Goal: Register for event/course

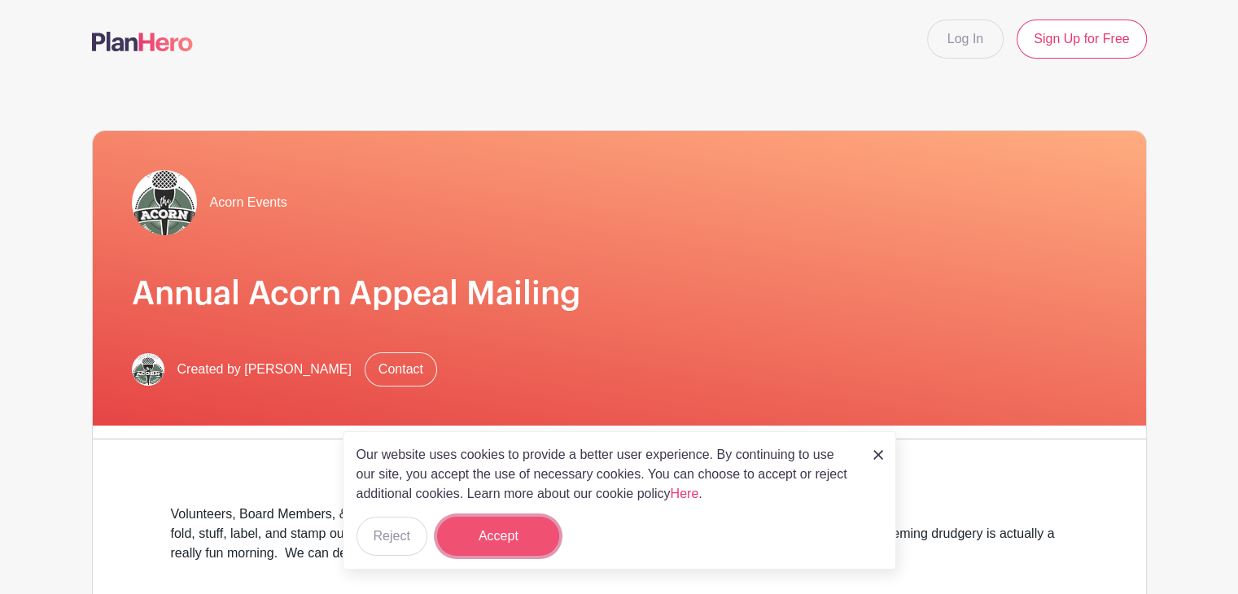
click at [479, 525] on button "Accept" at bounding box center [498, 536] width 122 height 39
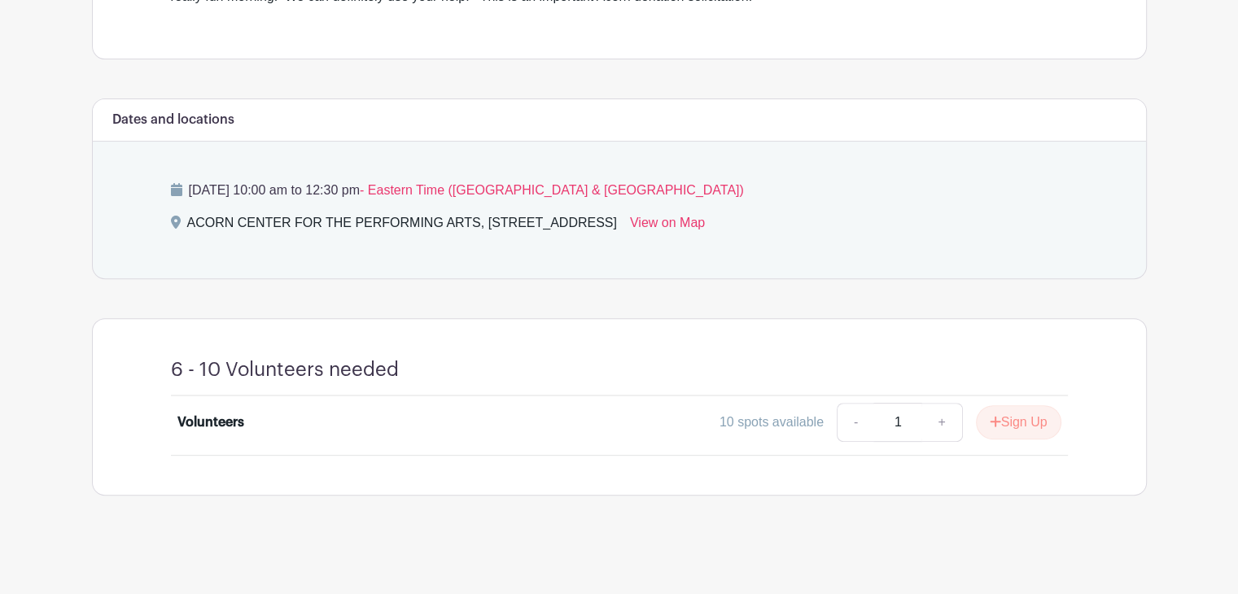
scroll to position [557, 0]
click at [1036, 420] on button "Sign Up" at bounding box center [1018, 421] width 85 height 34
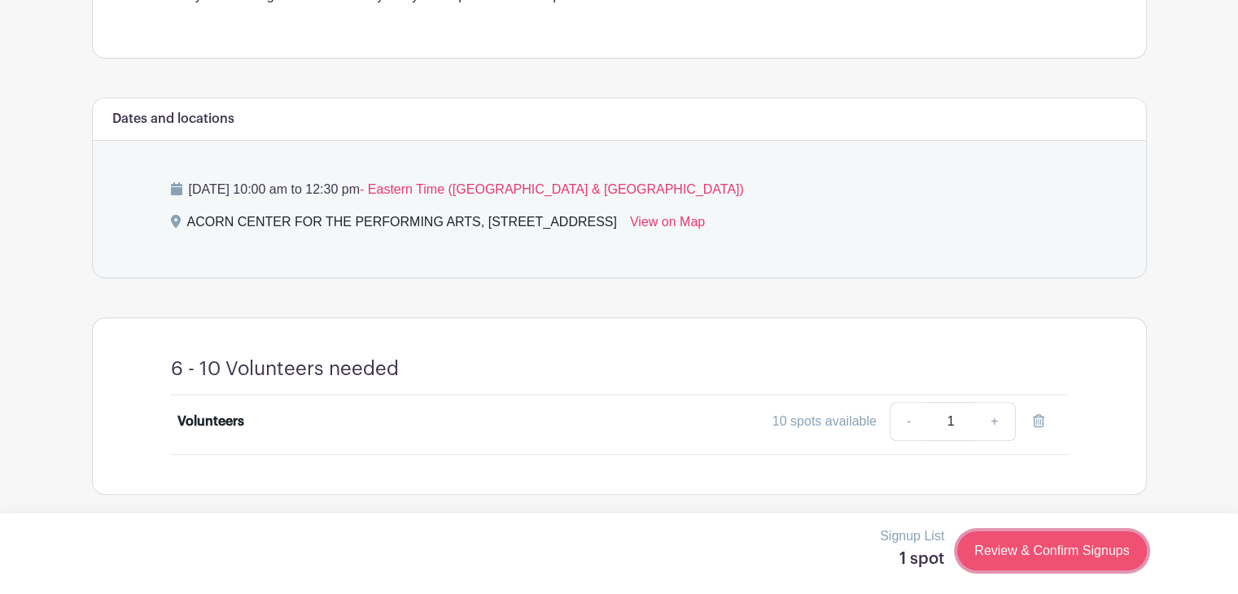
click at [1035, 554] on link "Review & Confirm Signups" at bounding box center [1051, 550] width 189 height 39
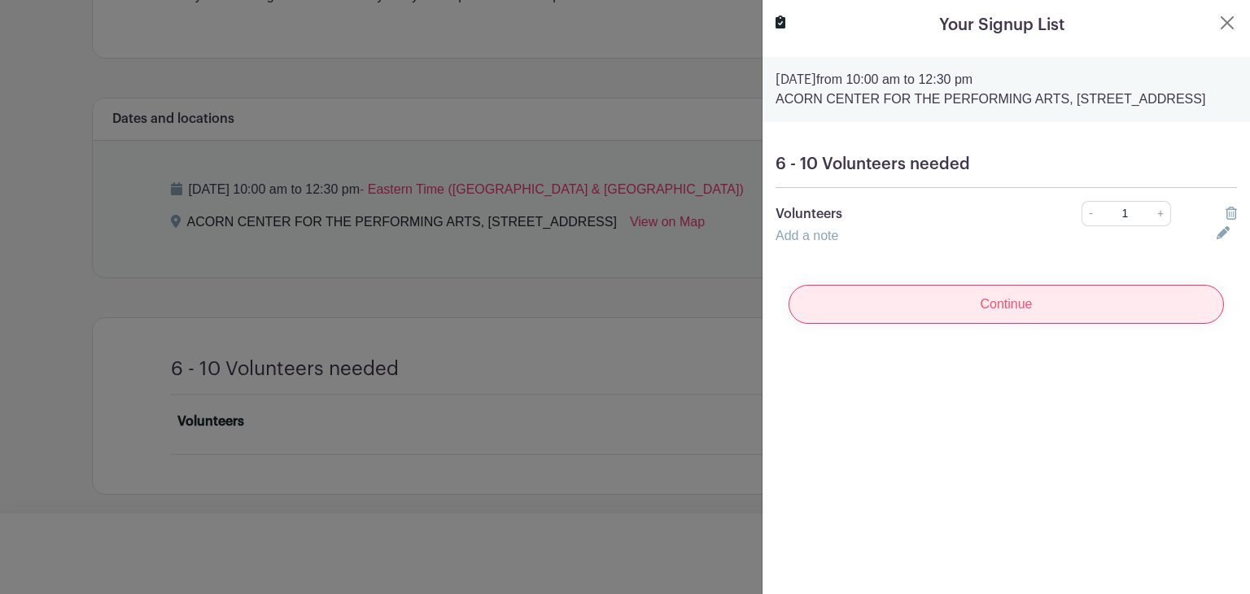
click at [960, 324] on input "Continue" at bounding box center [1006, 304] width 435 height 39
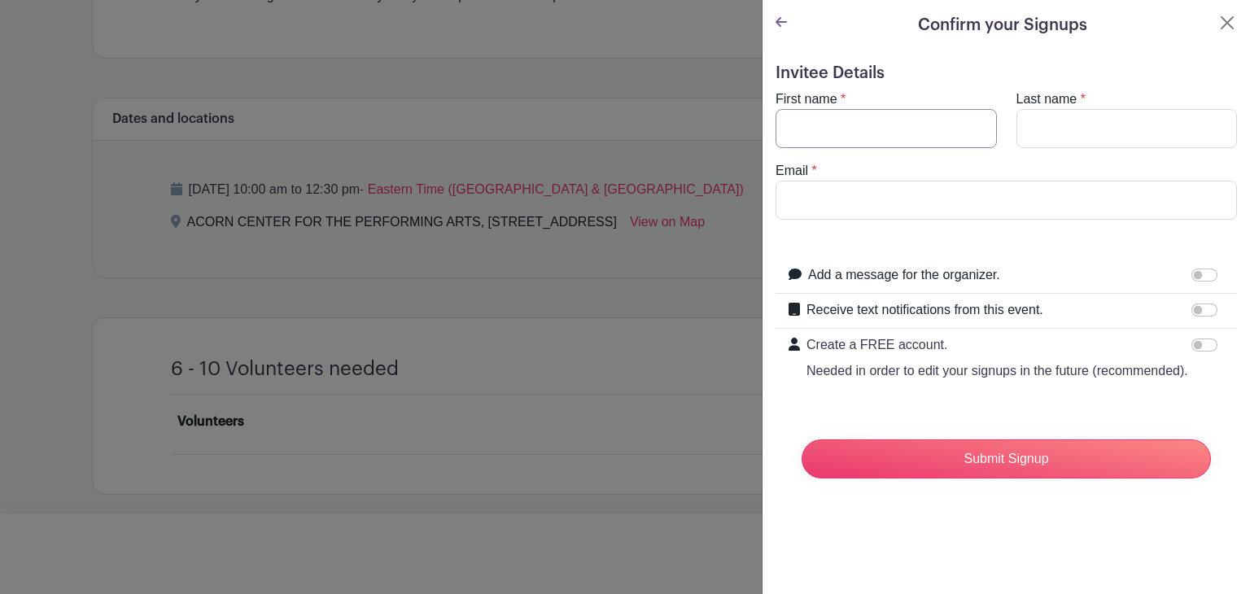
click at [863, 138] on input "First name" at bounding box center [886, 128] width 221 height 39
type input "[PERSON_NAME]"
type input "[PERSON_NAME][EMAIL_ADDRESS][DOMAIN_NAME]"
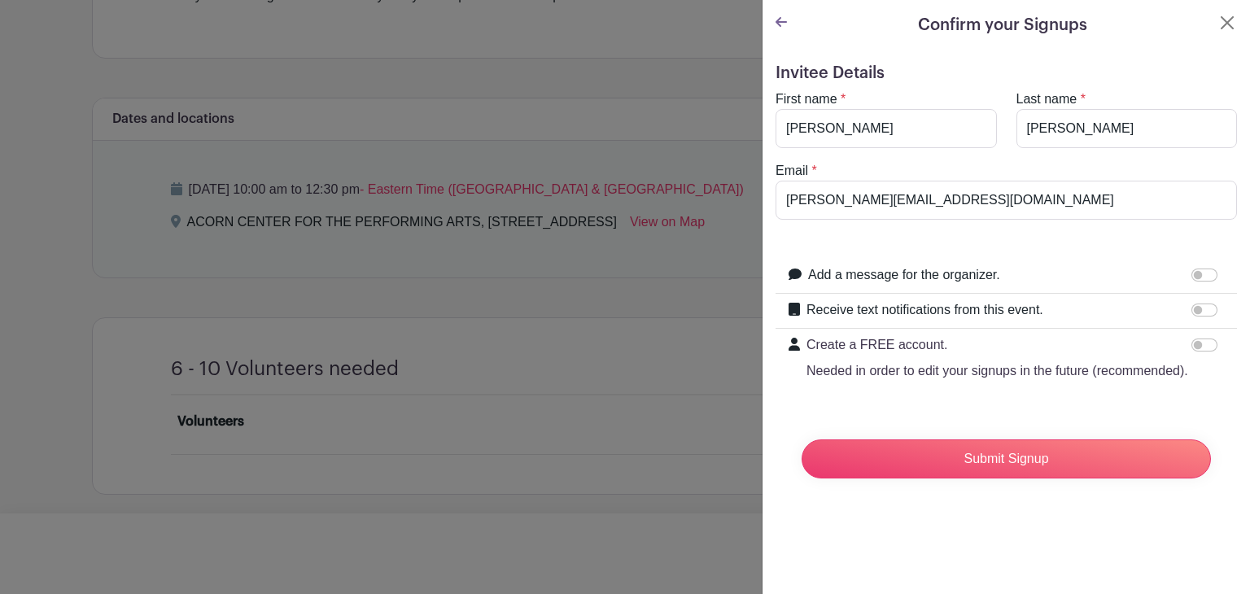
click at [1097, 428] on form "Invitee Details First name * [PERSON_NAME] Last name * [PERSON_NAME] Email * [P…" at bounding box center [1006, 277] width 461 height 428
click at [1054, 473] on input "Submit Signup" at bounding box center [1006, 458] width 409 height 39
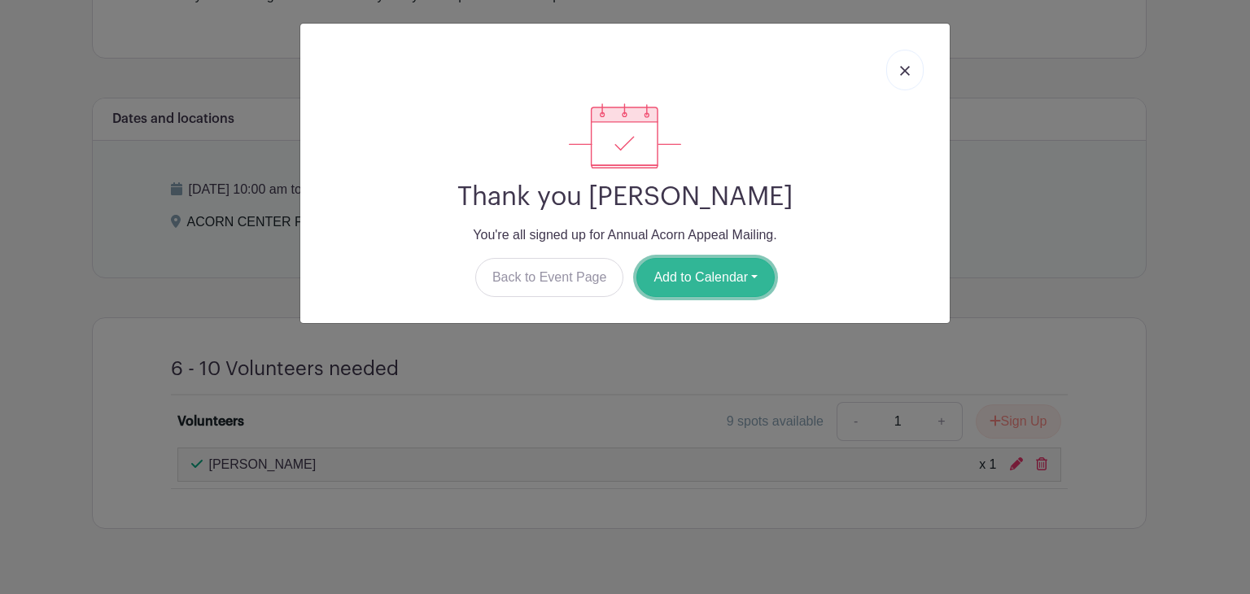
click at [690, 286] on button "Add to Calendar" at bounding box center [705, 277] width 138 height 39
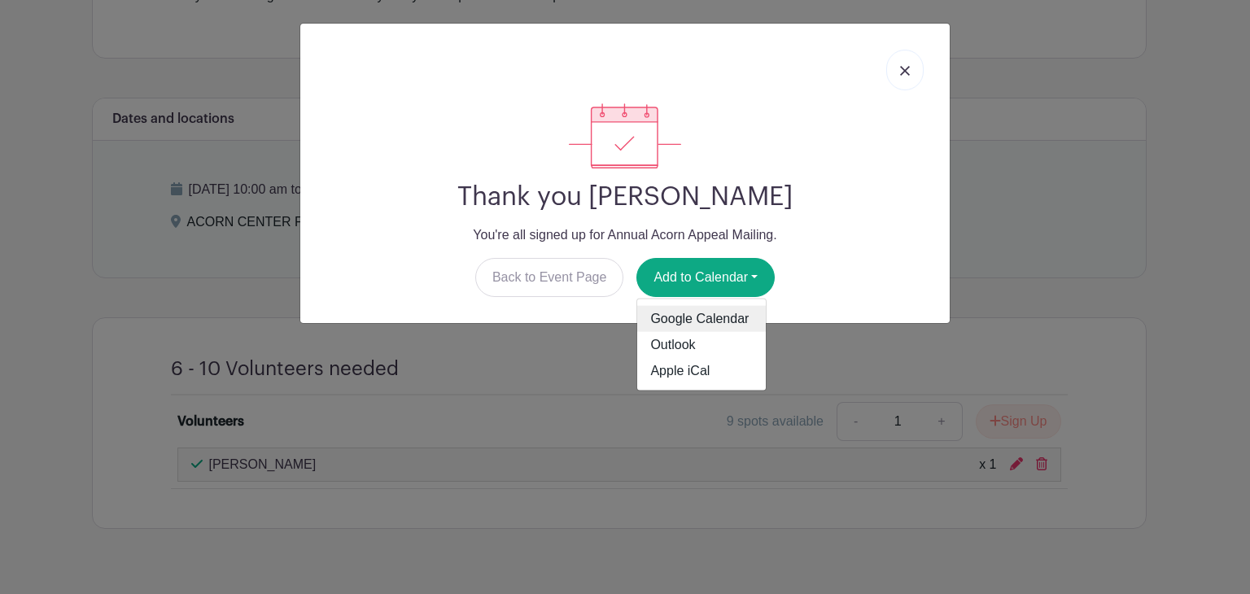
click at [679, 320] on link "Google Calendar" at bounding box center [701, 319] width 129 height 26
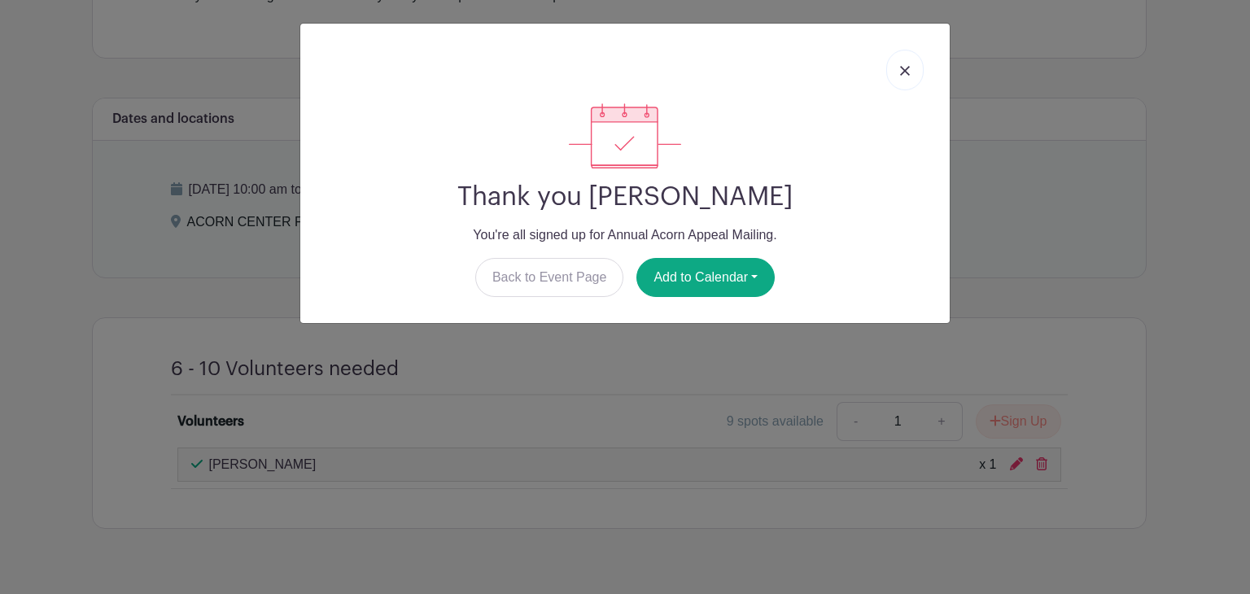
click at [900, 68] on img at bounding box center [905, 71] width 10 height 10
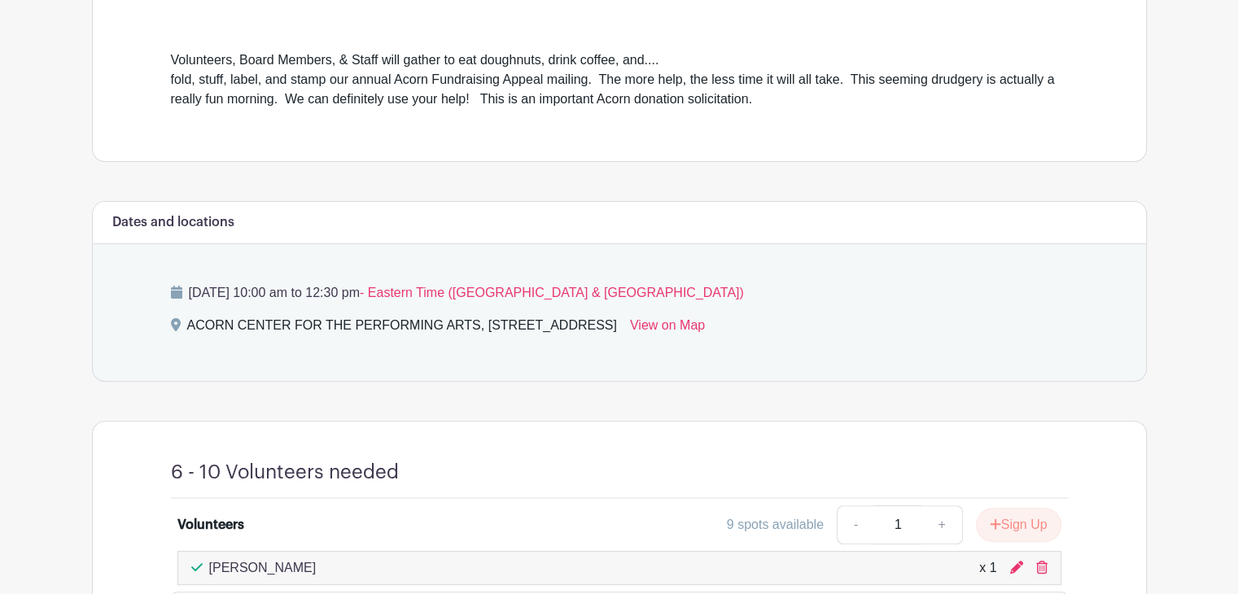
scroll to position [488, 0]
